Goal: Information Seeking & Learning: Learn about a topic

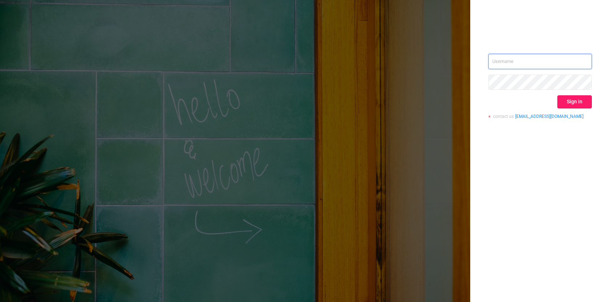
type input "[PERSON_NAME][EMAIL_ADDRESS][DOMAIN_NAME]"
click at [575, 103] on button "Sign in" at bounding box center [575, 101] width 35 height 13
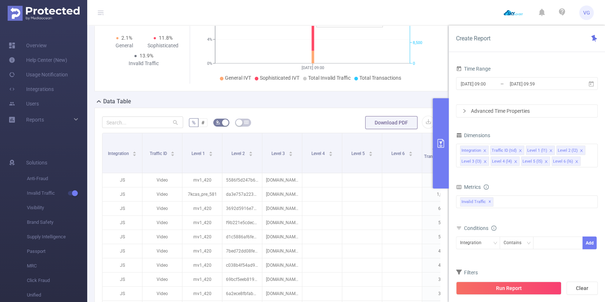
scroll to position [109, 0]
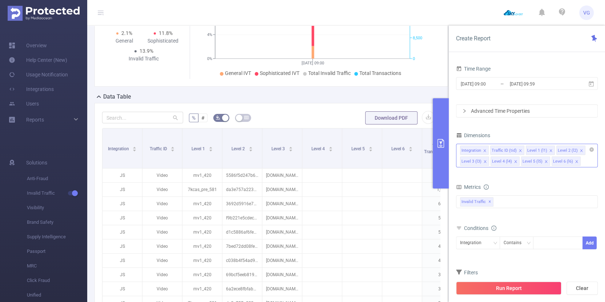
click at [575, 162] on icon "icon: close" at bounding box center [576, 161] width 3 height 3
click at [546, 161] on li "Level 5 (l5)" at bounding box center [535, 160] width 29 height 9
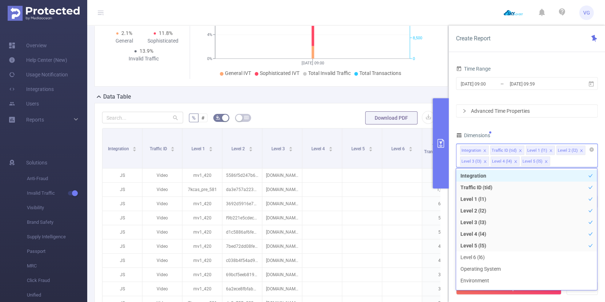
click at [544, 161] on icon "icon: close" at bounding box center [546, 161] width 4 height 4
click at [514, 162] on icon "icon: close" at bounding box center [516, 161] width 4 height 4
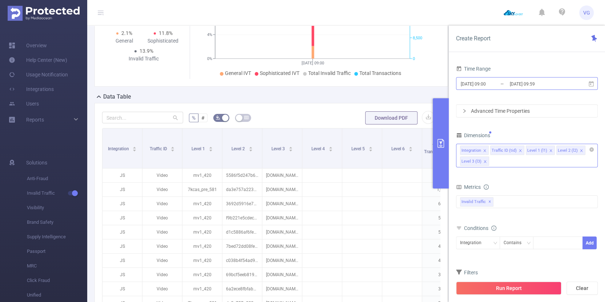
click at [493, 83] on input "[DATE] 09:00" at bounding box center [489, 84] width 59 height 10
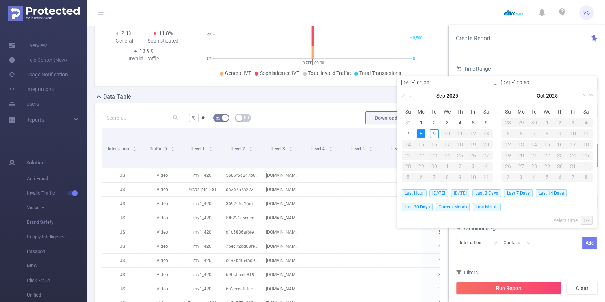
click at [462, 192] on span "[DATE]" at bounding box center [460, 193] width 19 height 8
type input "[DATE] 00:00"
type input "[DATE] 23:59"
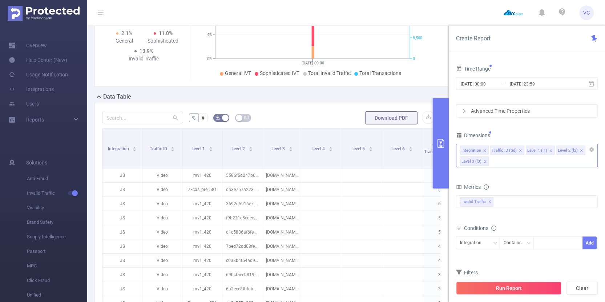
click at [494, 112] on div "Advanced Time Properties" at bounding box center [526, 111] width 141 height 12
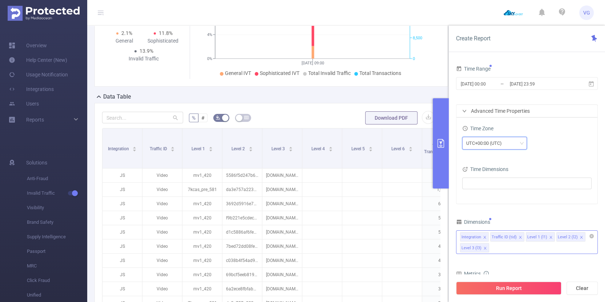
click at [487, 146] on div "UTC+00:00 (UTC)" at bounding box center [486, 143] width 41 height 12
click at [489, 198] on li "UTC+03:00" at bounding box center [494, 199] width 65 height 12
click at [528, 285] on button "Run Report" at bounding box center [508, 287] width 105 height 13
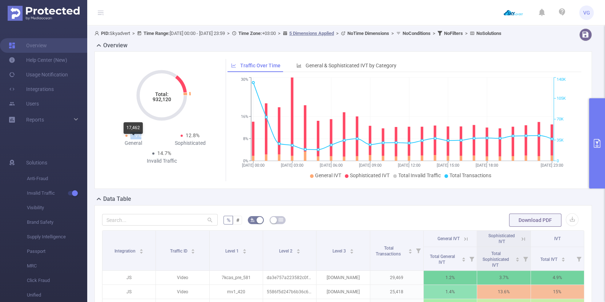
drag, startPoint x: 141, startPoint y: 142, endPoint x: 126, endPoint y: 141, distance: 14.9
click at [126, 139] on span "1.9%" at bounding box center [133, 135] width 16 height 8
drag, startPoint x: 171, startPoint y: 162, endPoint x: 156, endPoint y: 159, distance: 14.8
click at [156, 157] on span "14.7%" at bounding box center [161, 153] width 19 height 8
drag, startPoint x: 198, startPoint y: 145, endPoint x: 184, endPoint y: 143, distance: 14.2
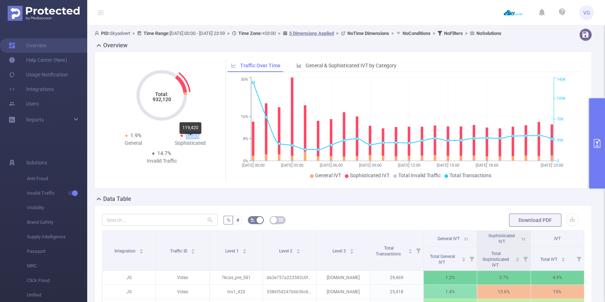
click at [184, 139] on span "12.8%" at bounding box center [190, 135] width 19 height 8
drag, startPoint x: 173, startPoint y: 149, endPoint x: 206, endPoint y: 151, distance: 33.5
click at [206, 147] on div "Sophisticated" at bounding box center [190, 143] width 57 height 8
click at [151, 160] on div "14.7% Invalid Traffic" at bounding box center [161, 156] width 57 height 15
drag, startPoint x: 172, startPoint y: 160, endPoint x: 151, endPoint y: 160, distance: 20.7
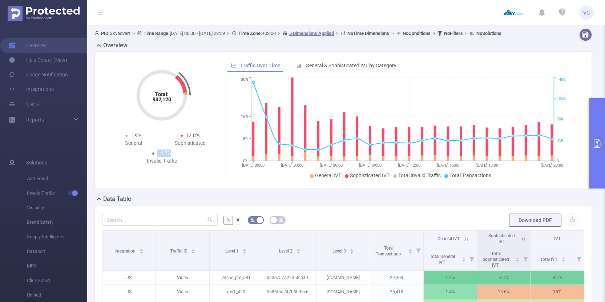
click at [151, 160] on div "14.7% Invalid Traffic" at bounding box center [161, 156] width 57 height 15
drag, startPoint x: 142, startPoint y: 168, endPoint x: 186, endPoint y: 168, distance: 44.7
click at [186, 165] on div "Invalid Traffic" at bounding box center [161, 161] width 57 height 8
drag, startPoint x: 139, startPoint y: 143, endPoint x: 126, endPoint y: 142, distance: 13.8
click at [126, 139] on span "1.9%" at bounding box center [133, 135] width 16 height 8
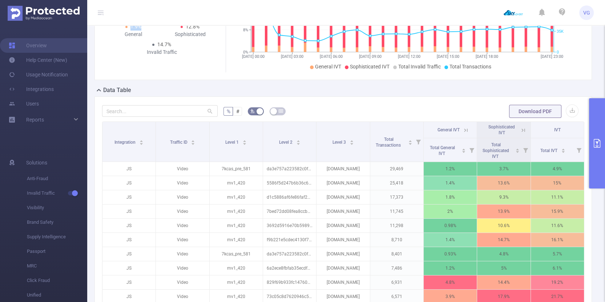
scroll to position [109, 0]
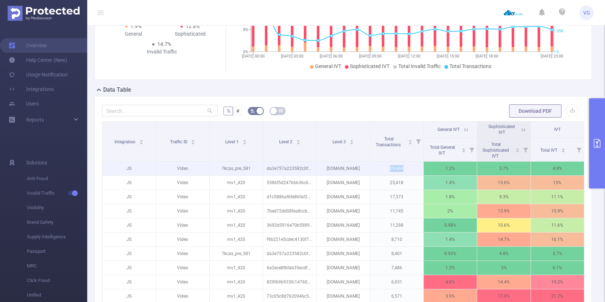
drag, startPoint x: 403, startPoint y: 173, endPoint x: 376, endPoint y: 174, distance: 26.9
click at [376, 174] on p "29,469" at bounding box center [396, 168] width 53 height 14
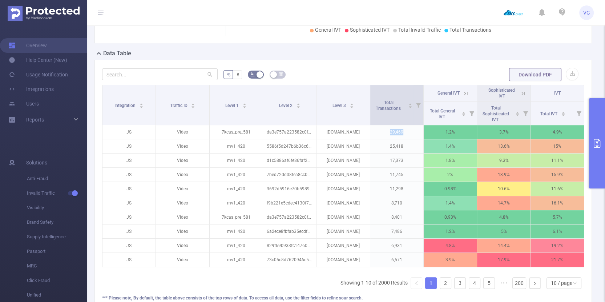
scroll to position [145, 0]
click at [462, 97] on icon at bounding box center [465, 93] width 7 height 7
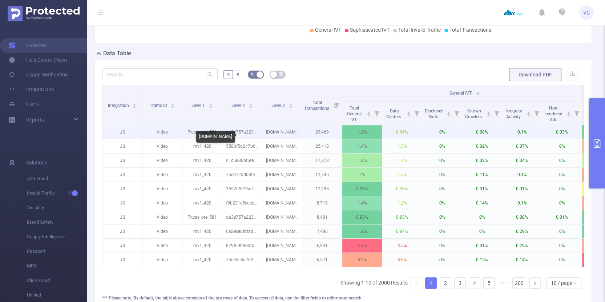
drag, startPoint x: 283, startPoint y: 137, endPoint x: 299, endPoint y: 138, distance: 16.7
click at [299, 138] on p "[DOMAIN_NAME]" at bounding box center [282, 132] width 40 height 14
drag, startPoint x: 351, startPoint y: 138, endPoint x: 368, endPoint y: 138, distance: 17.8
click at [368, 138] on p "1.2%" at bounding box center [362, 132] width 40 height 14
click at [379, 139] on p "1.2%" at bounding box center [362, 132] width 40 height 14
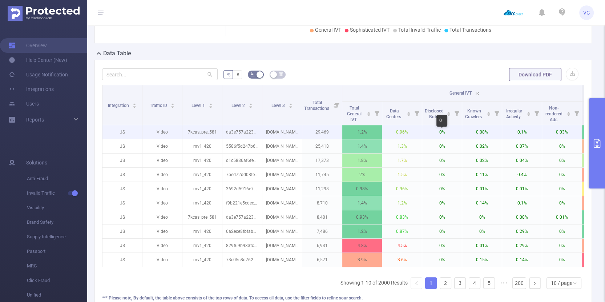
click at [440, 139] on p "0%" at bounding box center [442, 132] width 40 height 14
drag, startPoint x: 393, startPoint y: 140, endPoint x: 482, endPoint y: 140, distance: 88.6
click at [482, 139] on tr "JS Video 7kcas_pre_581 da3e757a223582c0f95a6af144361321 [DOMAIN_NAME] 29,469 1.…" at bounding box center [381, 132] width 559 height 14
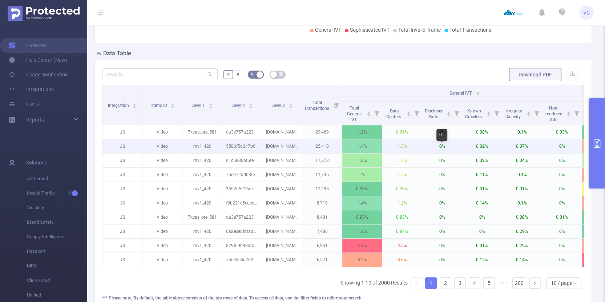
click at [423, 145] on p "0%" at bounding box center [442, 146] width 40 height 14
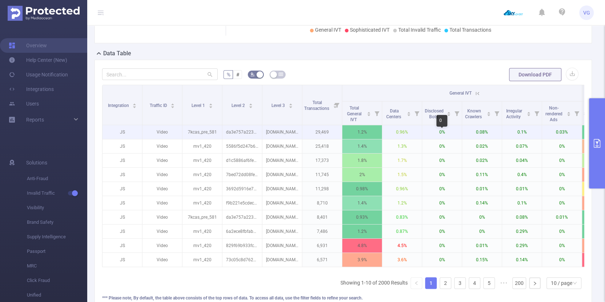
click at [426, 139] on p "0%" at bounding box center [442, 132] width 40 height 14
drag, startPoint x: 406, startPoint y: 137, endPoint x: 397, endPoint y: 136, distance: 9.1
click at [397, 136] on p "0.96%" at bounding box center [402, 132] width 40 height 14
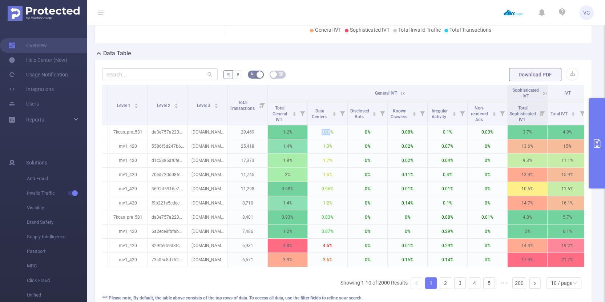
scroll to position [0, 84]
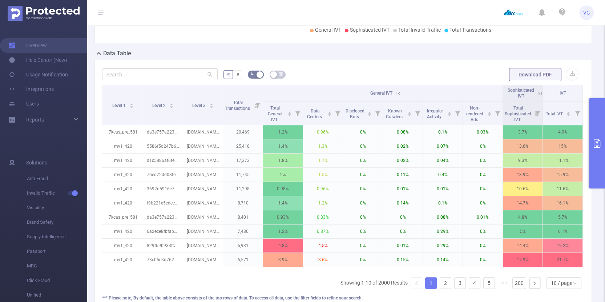
click at [396, 97] on icon at bounding box center [398, 93] width 7 height 7
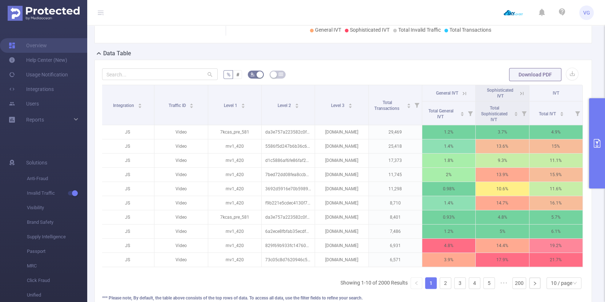
scroll to position [0, 1]
click at [519, 97] on icon at bounding box center [521, 93] width 7 height 7
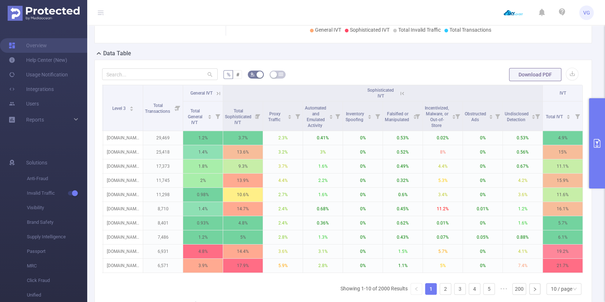
scroll to position [0, 164]
click at [399, 97] on icon at bounding box center [402, 93] width 7 height 7
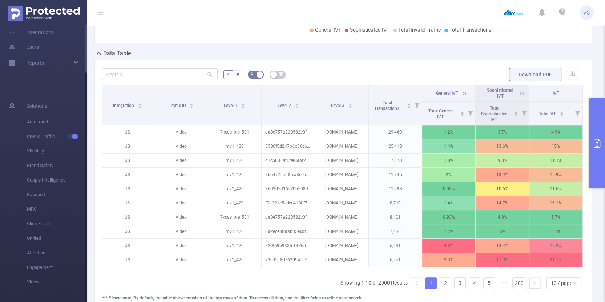
scroll to position [0, 0]
click at [518, 97] on icon at bounding box center [521, 93] width 7 height 7
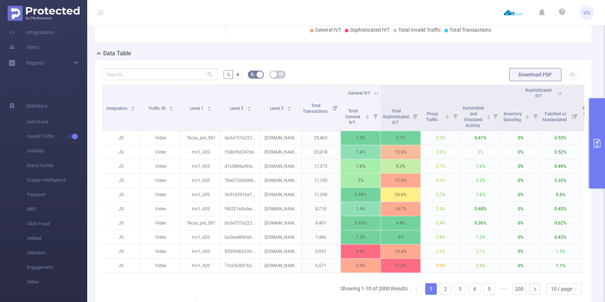
click at [560, 95] on icon at bounding box center [559, 93] width 3 height 3
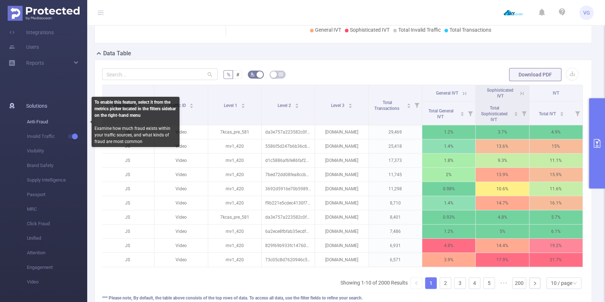
click at [38, 120] on span "Anti-Fraud" at bounding box center [57, 121] width 60 height 15
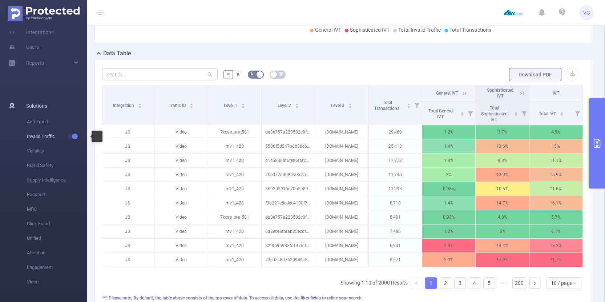
click at [74, 135] on button "button" at bounding box center [73, 136] width 10 height 4
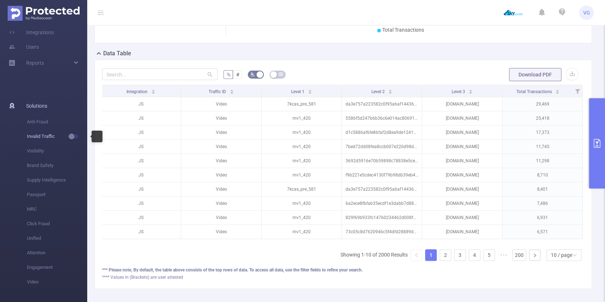
click at [73, 135] on button "button" at bounding box center [73, 136] width 10 height 4
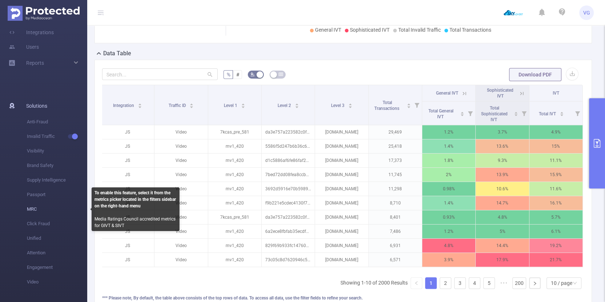
click at [33, 206] on span "MRC" at bounding box center [57, 209] width 60 height 15
click at [31, 211] on span "MRC" at bounding box center [57, 209] width 60 height 15
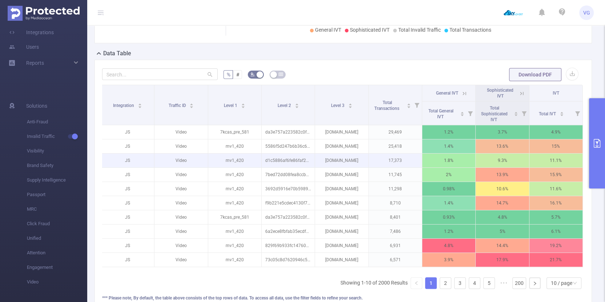
click at [373, 161] on p "17,373" at bounding box center [395, 160] width 53 height 14
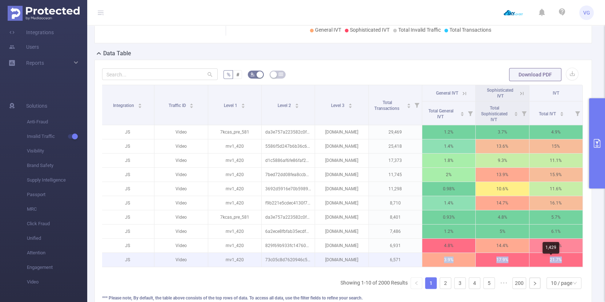
drag, startPoint x: 432, startPoint y: 263, endPoint x: 565, endPoint y: 266, distance: 133.3
click at [562, 266] on tr "JS Video mv1_420 73c05c8d7620946c5f4dfd28889d9909 [DOMAIN_NAME] 6,571 3.9% 17.9…" at bounding box center [342, 259] width 482 height 14
click at [566, 265] on p "21.7%" at bounding box center [555, 259] width 53 height 14
drag, startPoint x: 321, startPoint y: 263, endPoint x: 358, endPoint y: 266, distance: 36.4
click at [358, 266] on p "[DOMAIN_NAME]" at bounding box center [341, 259] width 53 height 14
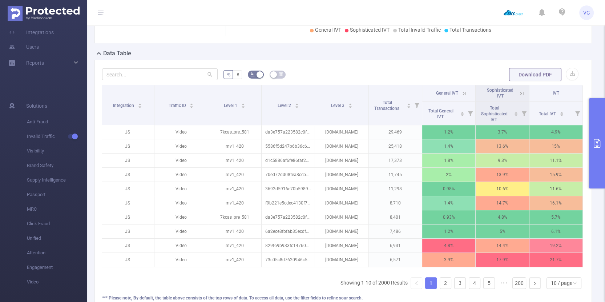
click at [461, 97] on icon at bounding box center [464, 93] width 7 height 7
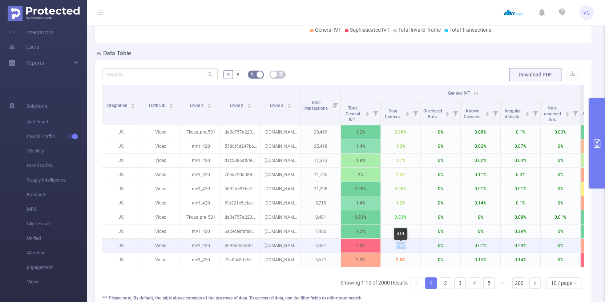
drag, startPoint x: 409, startPoint y: 250, endPoint x: 392, endPoint y: 249, distance: 16.7
click at [392, 249] on p "4.5%" at bounding box center [401, 245] width 40 height 14
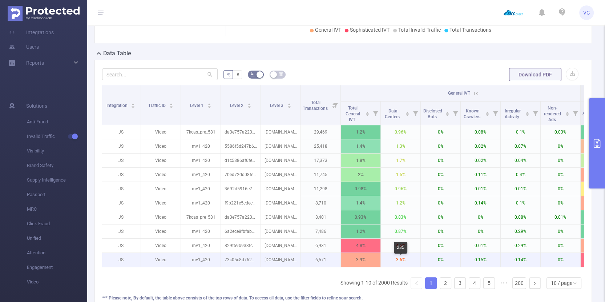
click at [411, 264] on p "3.6%" at bounding box center [401, 259] width 40 height 14
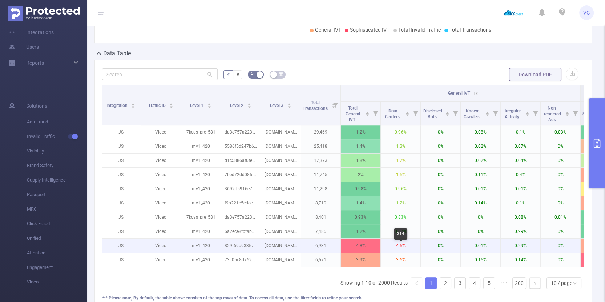
click at [413, 252] on p "4.5%" at bounding box center [401, 245] width 40 height 14
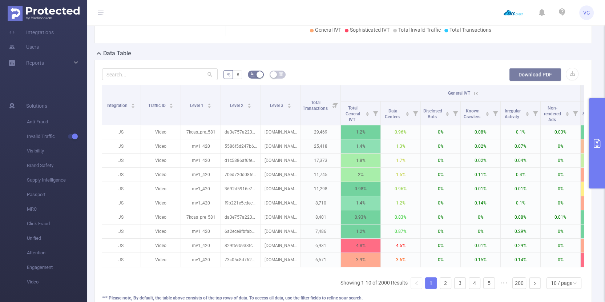
click at [535, 80] on button "Download PDF" at bounding box center [535, 74] width 52 height 13
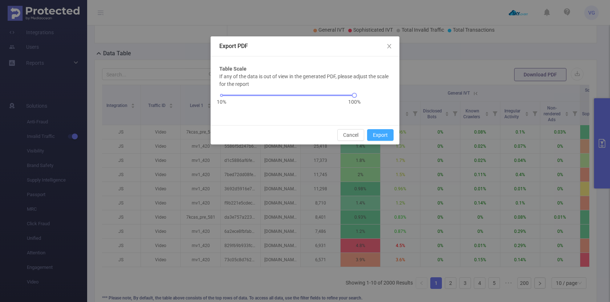
click at [383, 135] on button "Export" at bounding box center [380, 135] width 27 height 12
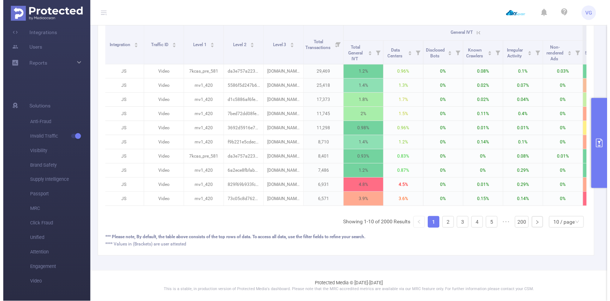
scroll to position [0, 1]
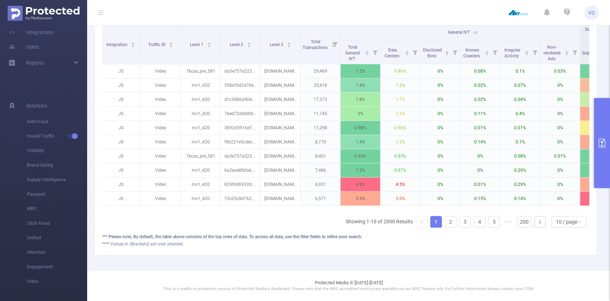
click at [602, 127] on button "primary" at bounding box center [602, 143] width 16 height 90
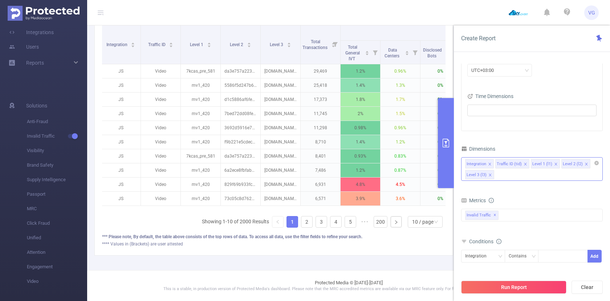
click at [585, 165] on icon "icon: close" at bounding box center [587, 164] width 4 height 4
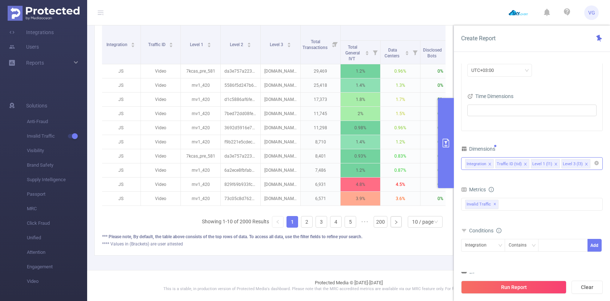
click at [585, 166] on icon "icon: close" at bounding box center [587, 164] width 4 height 4
click at [533, 288] on button "Run Report" at bounding box center [513, 287] width 105 height 13
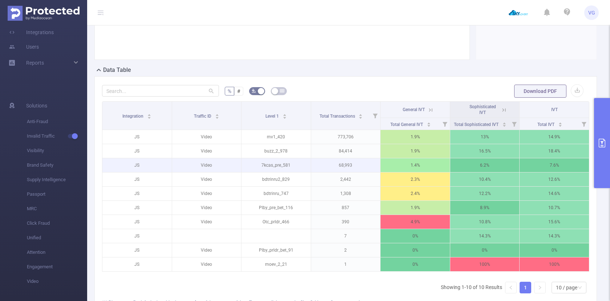
scroll to position [138, 0]
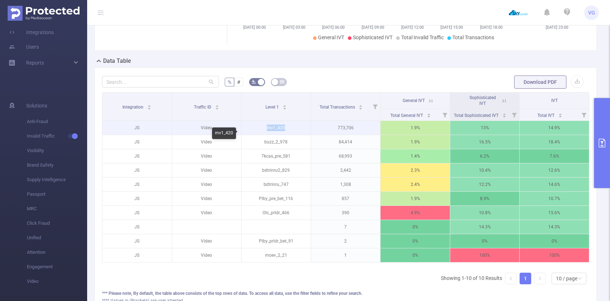
drag, startPoint x: 286, startPoint y: 135, endPoint x: 259, endPoint y: 134, distance: 27.3
click at [259, 134] on p "mv1_420" at bounding box center [276, 128] width 69 height 14
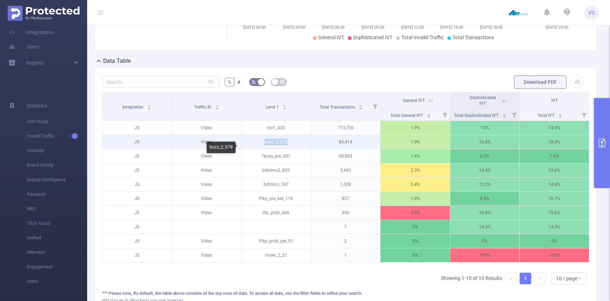
drag, startPoint x: 291, startPoint y: 149, endPoint x: 242, endPoint y: 149, distance: 48.3
click at [242, 149] on p "buzz_2_978" at bounding box center [276, 142] width 69 height 14
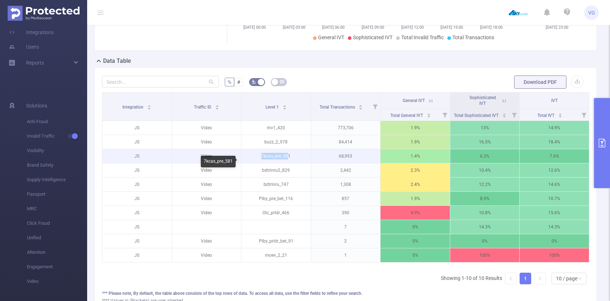
drag, startPoint x: 286, startPoint y: 163, endPoint x: 249, endPoint y: 164, distance: 37.1
click at [249, 163] on p "7kcas_pre_581" at bounding box center [276, 156] width 69 height 14
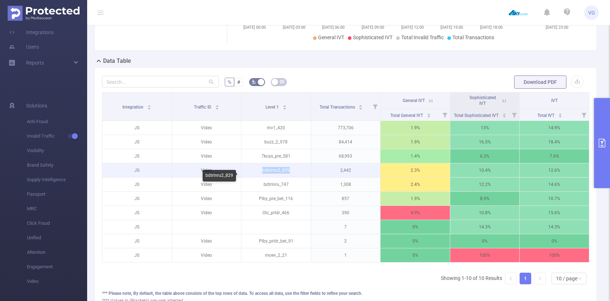
drag, startPoint x: 294, startPoint y: 178, endPoint x: 253, endPoint y: 179, distance: 41.1
click at [253, 177] on p "bdtrinru2_829" at bounding box center [276, 170] width 69 height 14
click at [293, 177] on p "bdtrinru2_829" at bounding box center [276, 170] width 69 height 14
drag, startPoint x: 259, startPoint y: 176, endPoint x: 294, endPoint y: 177, distance: 34.5
click at [294, 177] on p "bdtrinru2_829" at bounding box center [276, 170] width 69 height 14
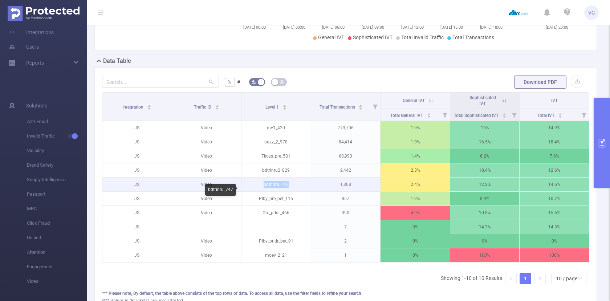
drag, startPoint x: 290, startPoint y: 191, endPoint x: 249, endPoint y: 191, distance: 41.1
click at [249, 191] on p "bdtrinru_747" at bounding box center [276, 185] width 69 height 14
click at [263, 191] on p "bdtrinru_747" at bounding box center [276, 185] width 69 height 14
drag, startPoint x: 260, startPoint y: 191, endPoint x: 290, endPoint y: 191, distance: 29.8
click at [290, 191] on p "bdtrinru_747" at bounding box center [276, 185] width 69 height 14
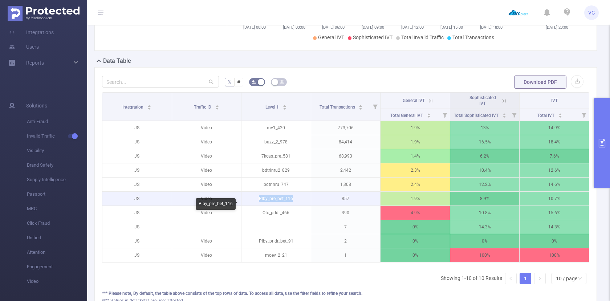
drag, startPoint x: 294, startPoint y: 201, endPoint x: 245, endPoint y: 203, distance: 48.7
click at [245, 203] on p "Plby_pre_bet_116" at bounding box center [276, 199] width 69 height 14
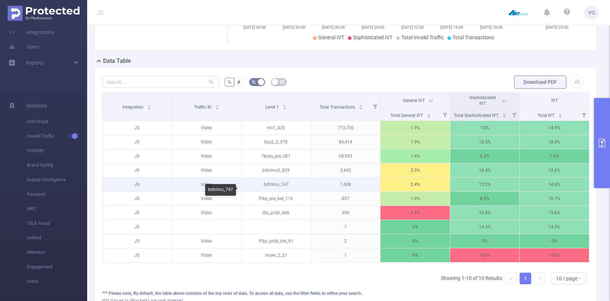
click at [300, 191] on p "bdtrinru_747" at bounding box center [276, 185] width 69 height 14
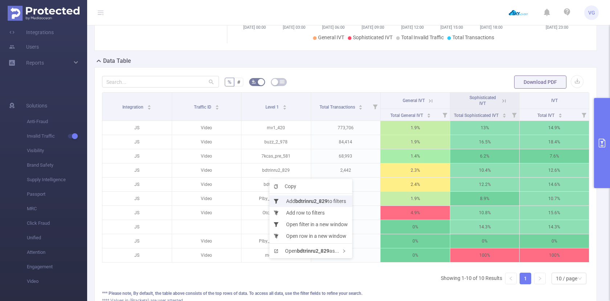
click at [300, 200] on b "bdtrinru2_829" at bounding box center [311, 201] width 32 height 6
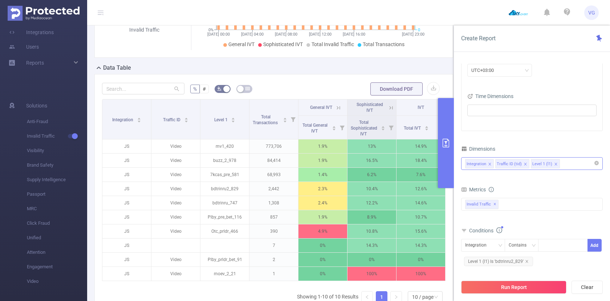
click at [570, 168] on div "Integration Traffic ID (tid) Level 1 (l1)" at bounding box center [532, 164] width 134 height 12
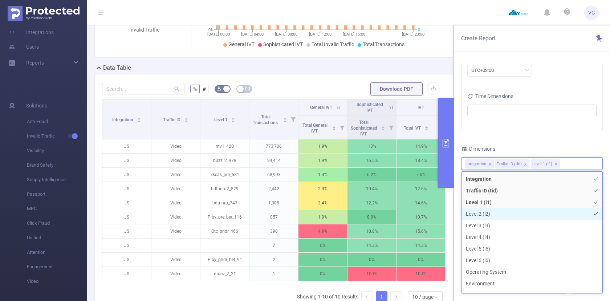
click at [490, 218] on li "Level 2 (l2)" at bounding box center [532, 214] width 141 height 12
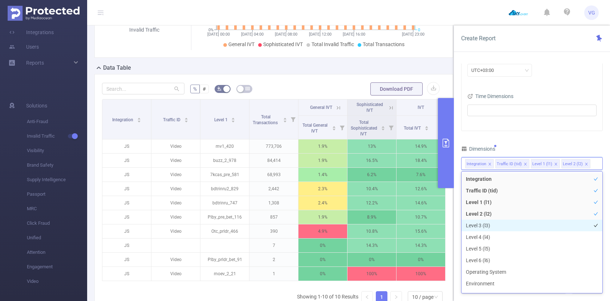
click at [486, 224] on li "Level 3 (l3)" at bounding box center [532, 226] width 141 height 12
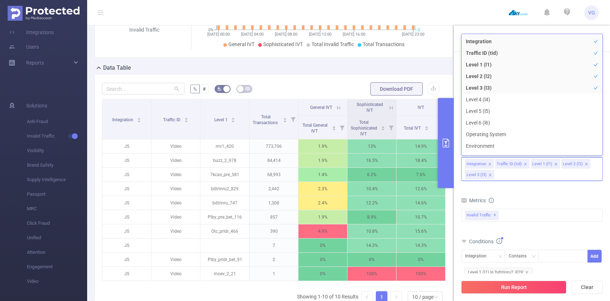
scroll to position [8, 0]
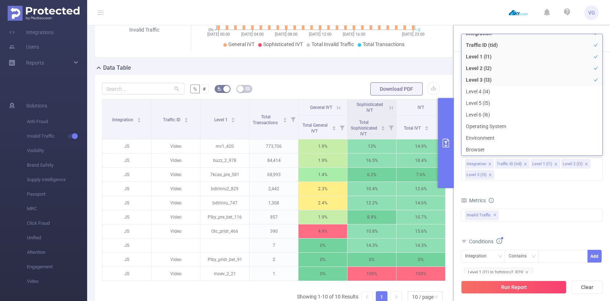
click at [550, 196] on div "Metrics" at bounding box center [532, 201] width 142 height 12
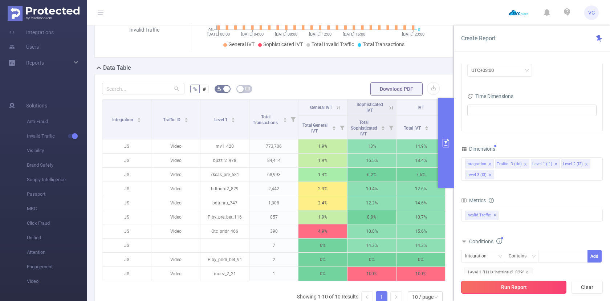
click at [519, 288] on button "Run Report" at bounding box center [513, 287] width 105 height 13
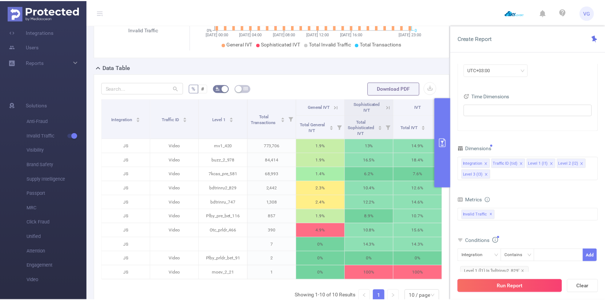
scroll to position [65, 0]
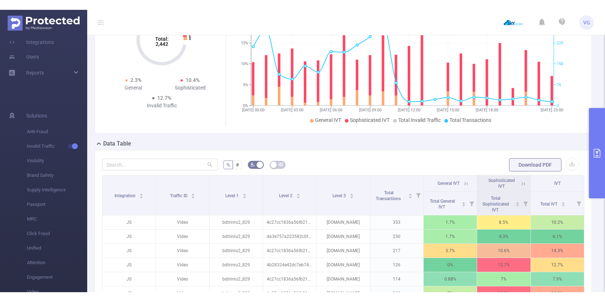
scroll to position [65, 0]
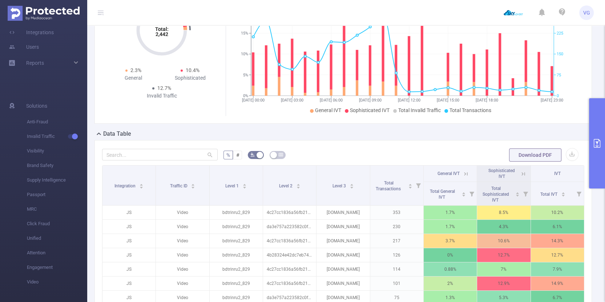
click at [598, 134] on button "primary" at bounding box center [597, 143] width 16 height 90
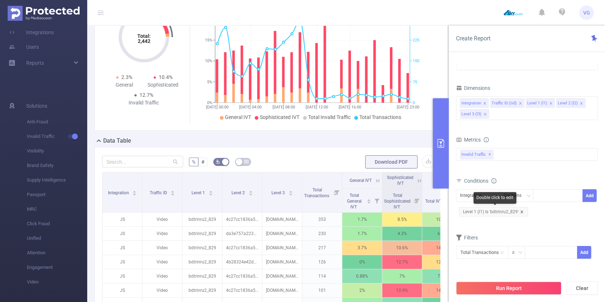
click at [521, 210] on icon "icon: close" at bounding box center [521, 211] width 3 height 3
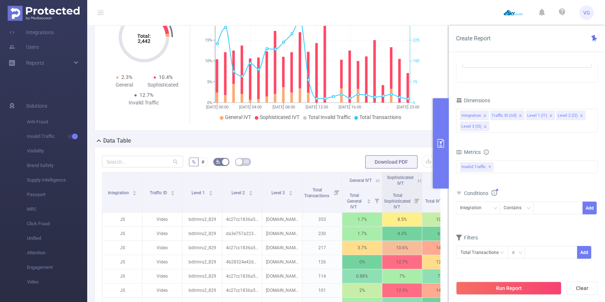
click at [580, 116] on icon "icon: close" at bounding box center [581, 115] width 3 height 3
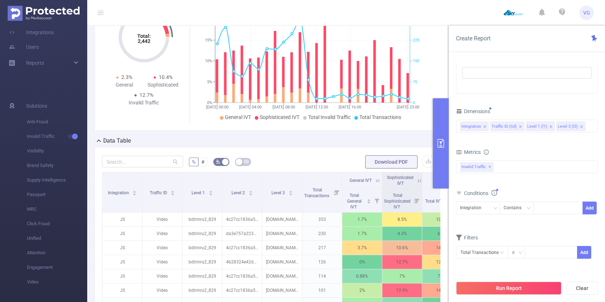
click at [580, 125] on li "Level 3 (l3)" at bounding box center [570, 125] width 29 height 9
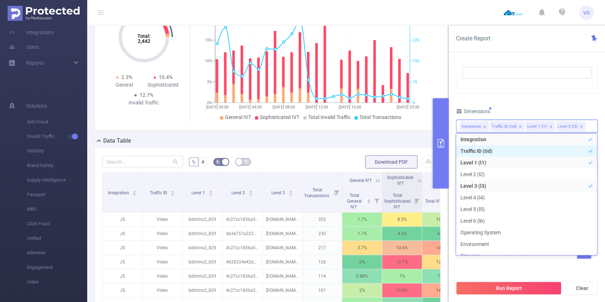
scroll to position [7, 0]
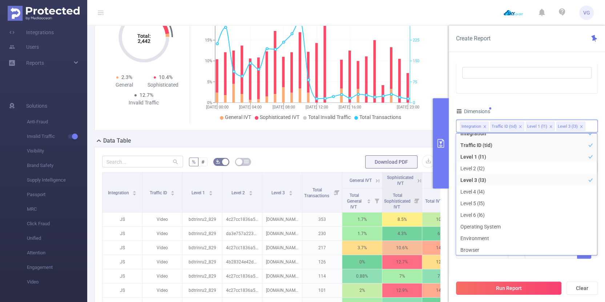
click at [493, 286] on button "Run Report" at bounding box center [508, 287] width 105 height 13
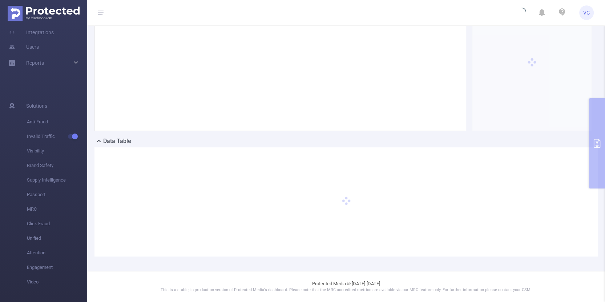
scroll to position [64, 0]
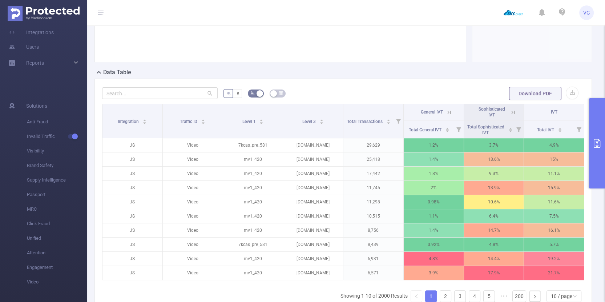
scroll to position [137, 0]
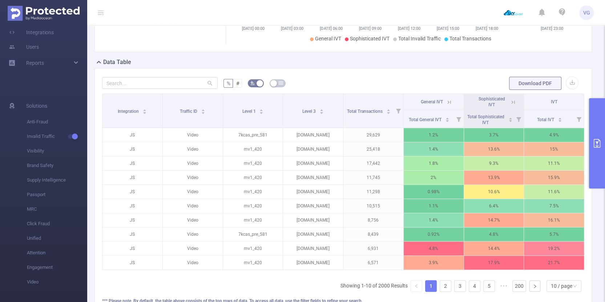
click at [596, 143] on icon "primary" at bounding box center [597, 143] width 7 height 9
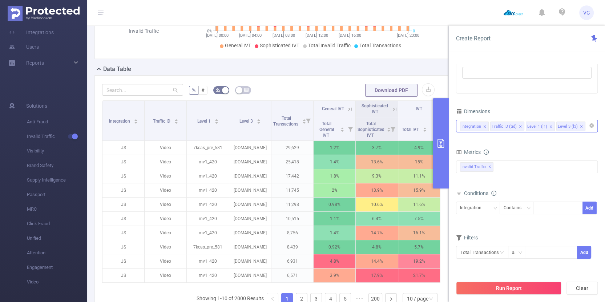
click at [580, 125] on icon "icon: close" at bounding box center [581, 126] width 3 height 3
click at [496, 283] on button "Run Report" at bounding box center [508, 287] width 105 height 13
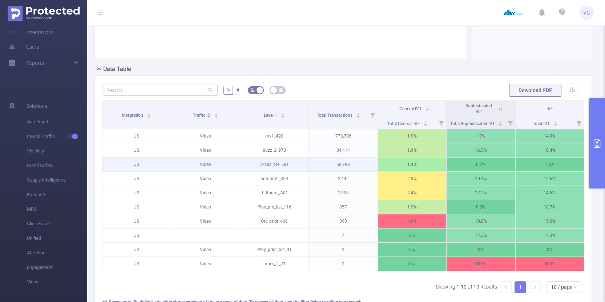
scroll to position [137, 0]
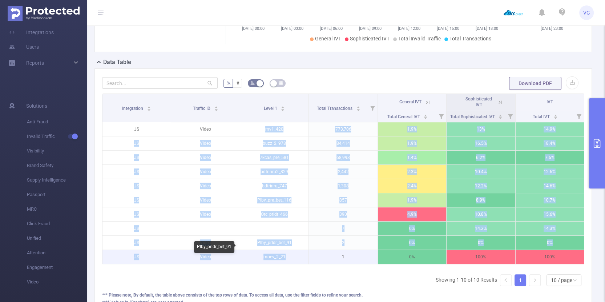
drag, startPoint x: 260, startPoint y: 137, endPoint x: 294, endPoint y: 258, distance: 125.6
click at [294, 256] on tbody "JS Video mv1_420 773,706 1.9% 13% 14.9% JS Video buzz_2_978 84,414 1.9% 16.5% 1…" at bounding box center [343, 193] width 482 height 142
click at [294, 262] on p "moev_2_21" at bounding box center [274, 257] width 68 height 14
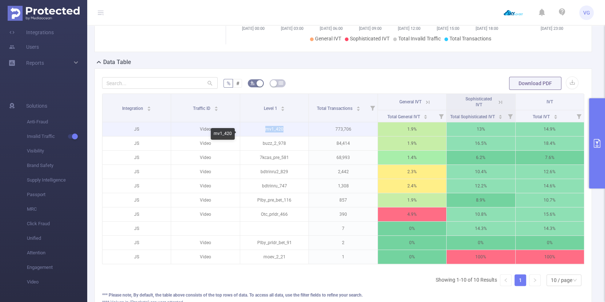
drag, startPoint x: 265, startPoint y: 134, endPoint x: 286, endPoint y: 134, distance: 20.3
click at [286, 134] on p "mv1_420" at bounding box center [274, 129] width 68 height 14
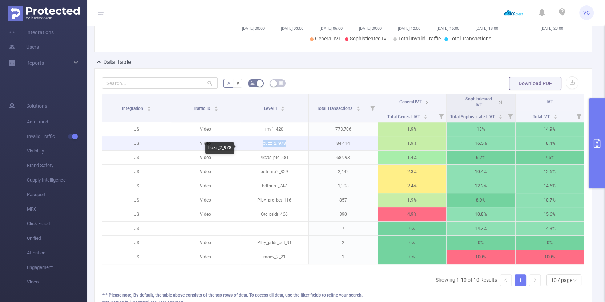
drag, startPoint x: 259, startPoint y: 148, endPoint x: 290, endPoint y: 152, distance: 30.8
click at [290, 150] on p "buzz_2_978" at bounding box center [274, 143] width 68 height 14
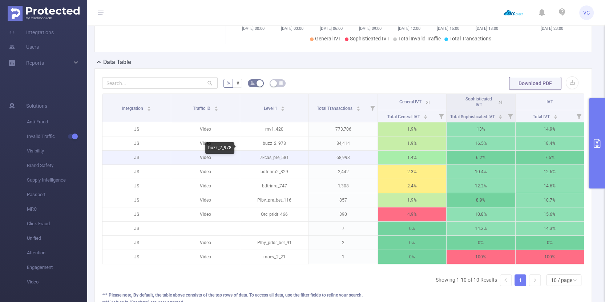
click at [291, 157] on p "7kcas_pre_581" at bounding box center [274, 157] width 68 height 14
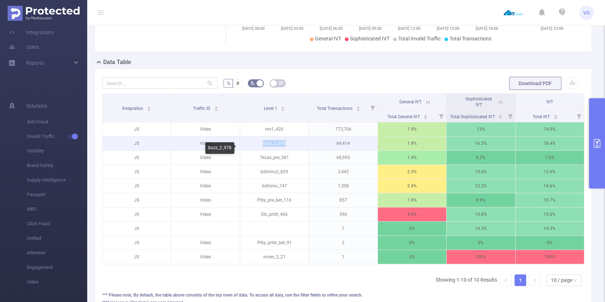
drag, startPoint x: 286, startPoint y: 150, endPoint x: 258, endPoint y: 151, distance: 28.0
click at [258, 150] on p "buzz_2_978" at bounding box center [274, 143] width 68 height 14
click at [270, 149] on p "buzz_2_978" at bounding box center [274, 143] width 68 height 14
drag, startPoint x: 286, startPoint y: 149, endPoint x: 276, endPoint y: 149, distance: 9.8
click at [276, 149] on p "buzz_2_978" at bounding box center [274, 143] width 68 height 14
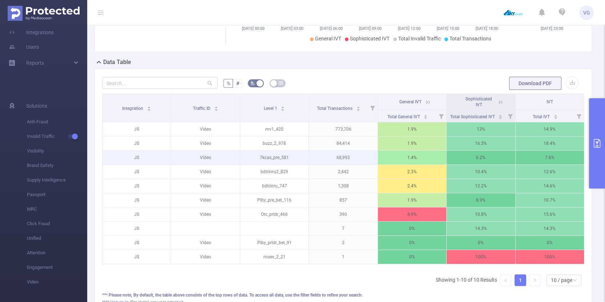
click at [309, 164] on p "68,993" at bounding box center [343, 157] width 68 height 14
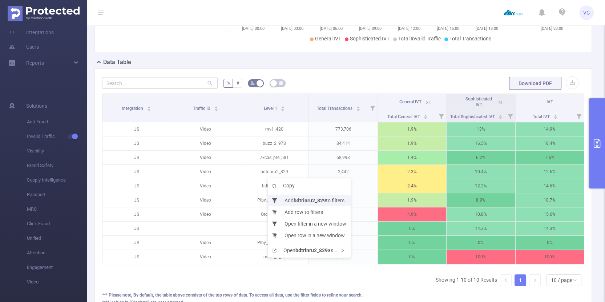
click at [295, 199] on b "bdtrinru2_829" at bounding box center [310, 200] width 32 height 6
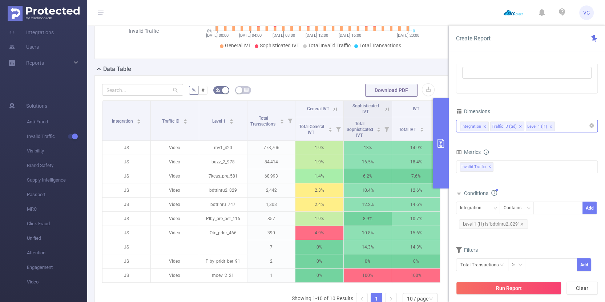
click at [575, 126] on div "Integration Traffic ID (tid) Level 1 (l1)" at bounding box center [527, 126] width 134 height 12
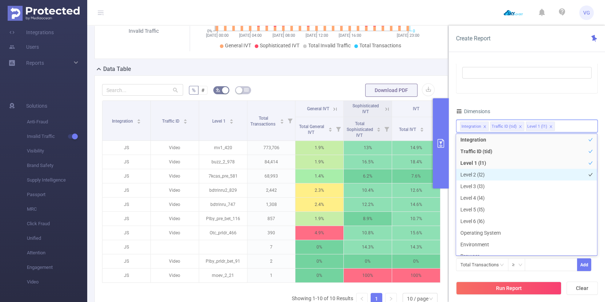
click at [478, 173] on li "Level 2 (l2)" at bounding box center [526, 175] width 141 height 12
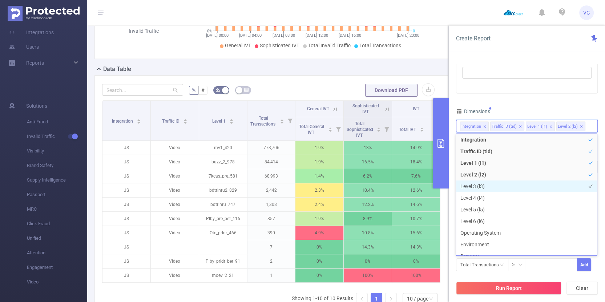
click at [468, 186] on li "Level 3 (l3)" at bounding box center [526, 186] width 141 height 12
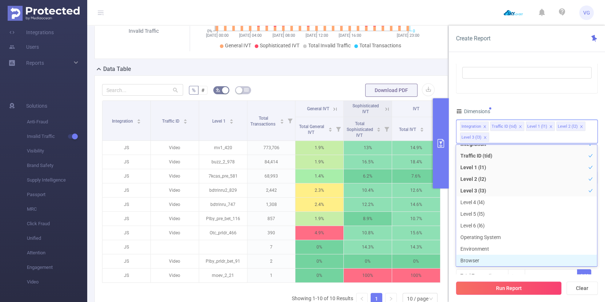
scroll to position [19, 0]
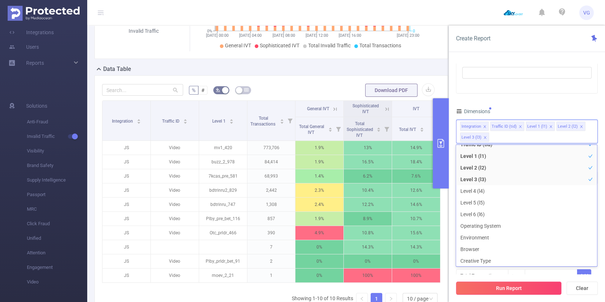
click at [497, 287] on button "Run Report" at bounding box center [508, 287] width 105 height 13
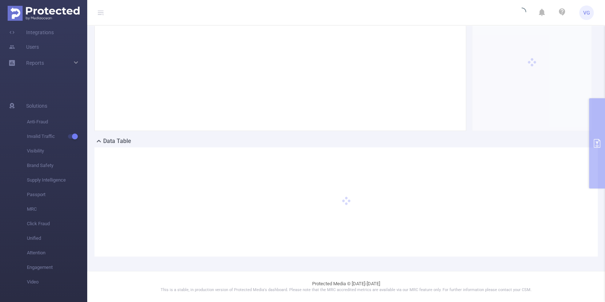
scroll to position [64, 0]
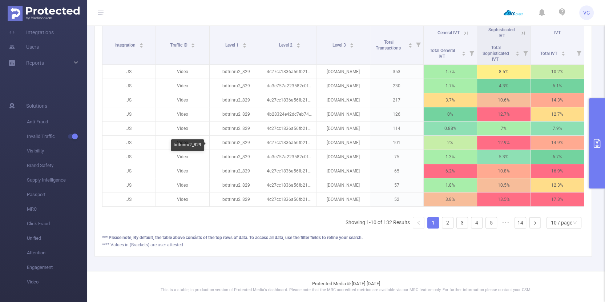
scroll to position [209, 0]
click at [520, 33] on icon at bounding box center [523, 33] width 7 height 7
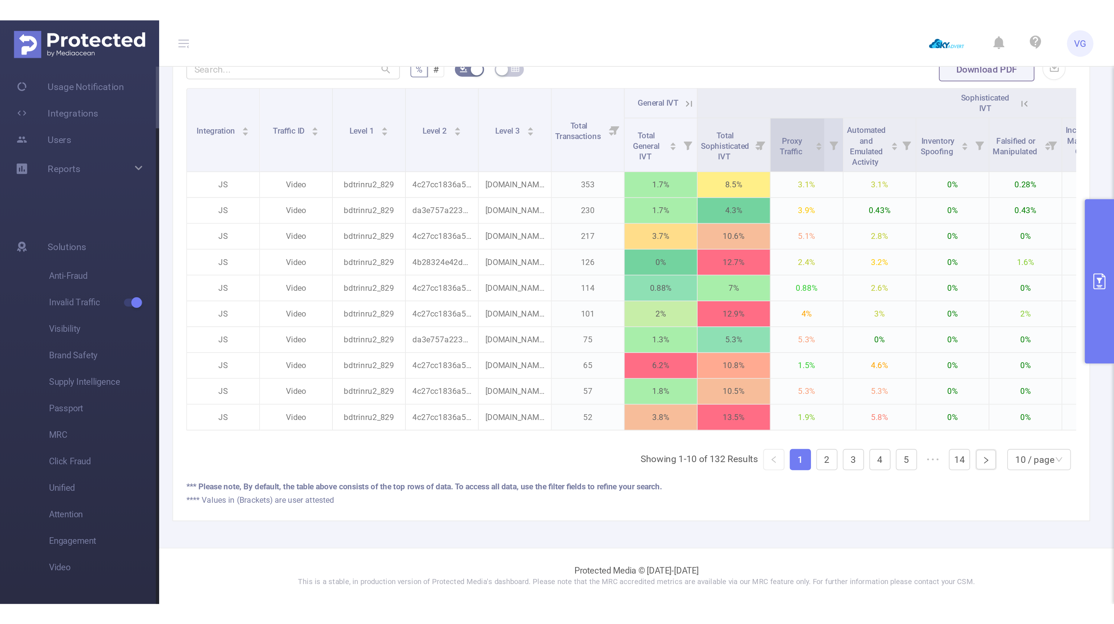
scroll to position [205, 0]
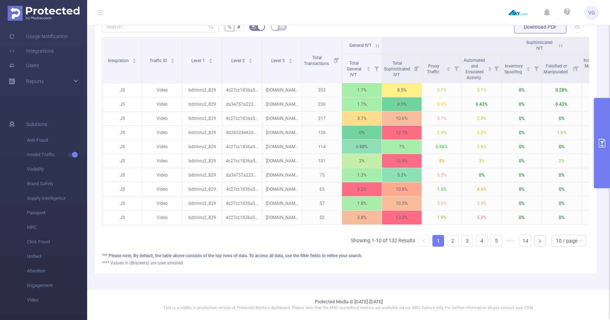
click at [378, 43] on icon at bounding box center [377, 46] width 7 height 7
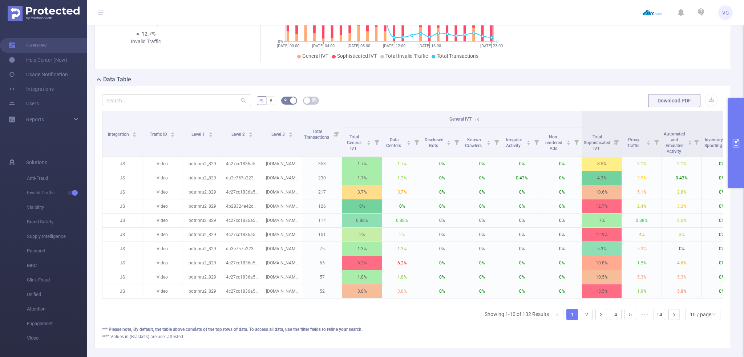
scroll to position [112, 0]
